Goal: Task Accomplishment & Management: Use online tool/utility

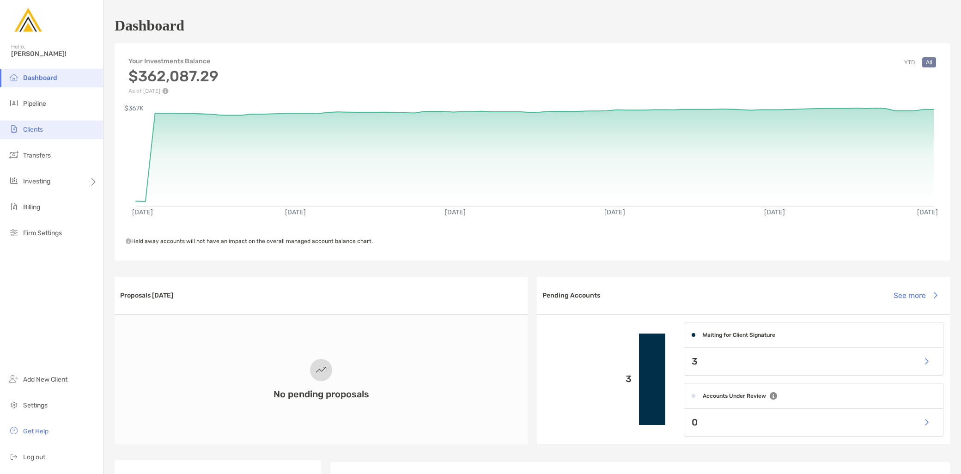
click at [51, 130] on li "Clients" at bounding box center [51, 130] width 103 height 18
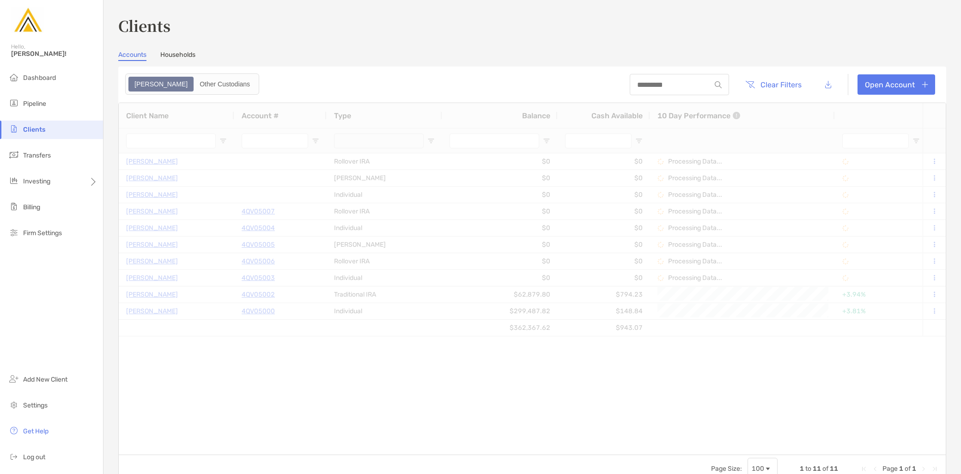
type input "*********"
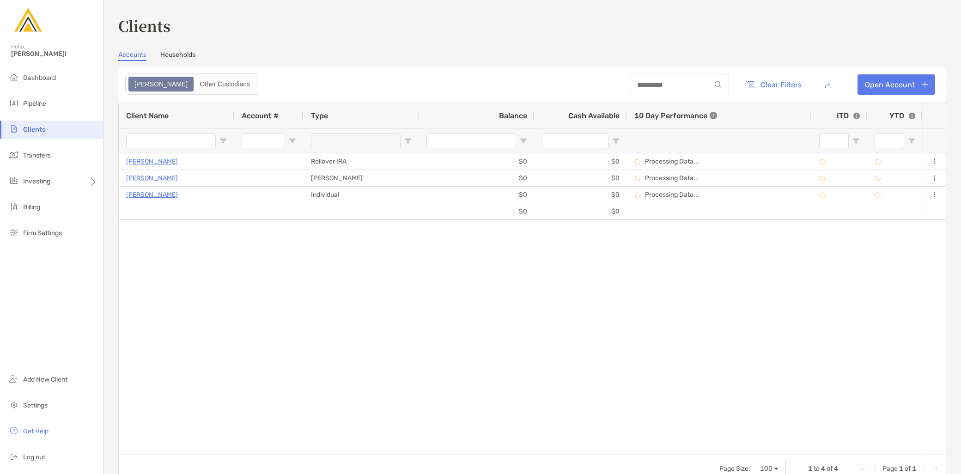
click at [192, 59] on link "Households" at bounding box center [177, 56] width 35 height 10
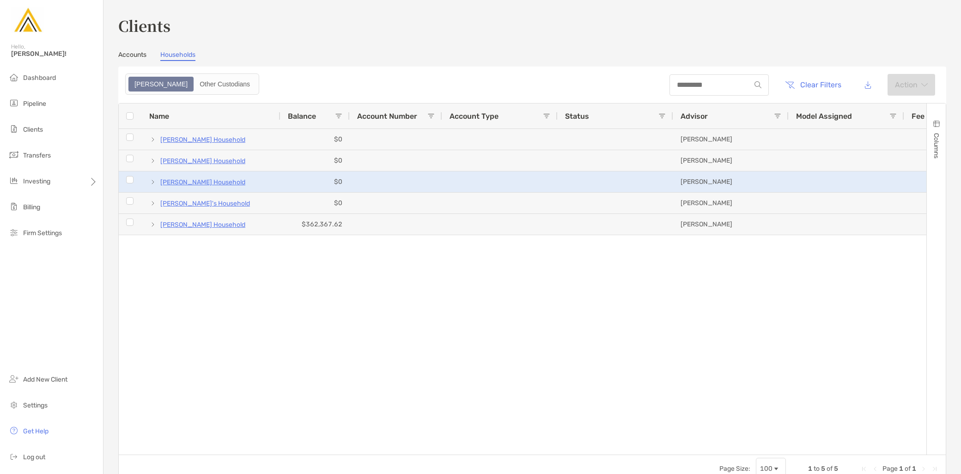
click at [152, 181] on span at bounding box center [152, 181] width 7 height 7
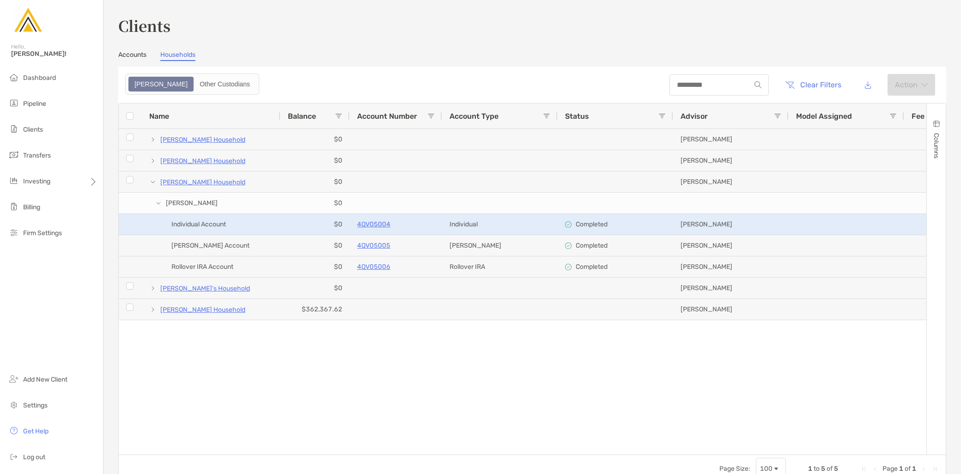
click at [376, 221] on p "4QV05004" at bounding box center [373, 225] width 33 height 12
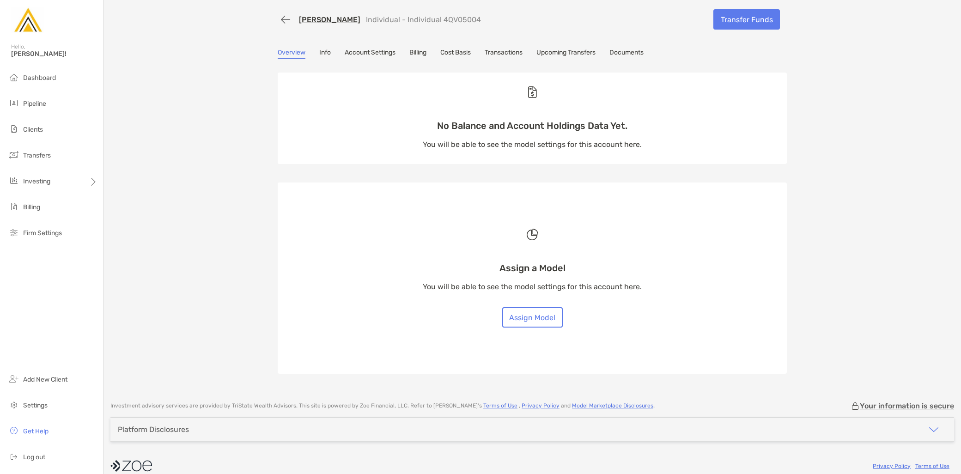
click at [502, 53] on link "Transactions" at bounding box center [504, 54] width 38 height 10
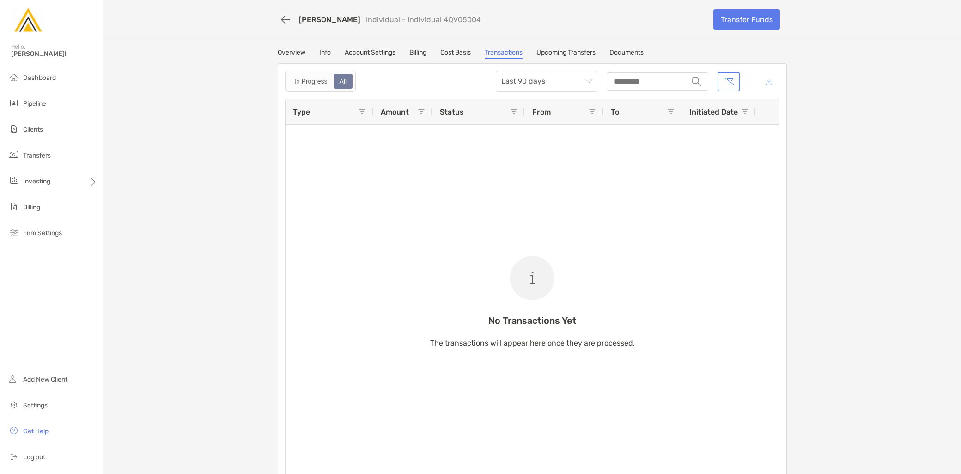
click at [316, 21] on link "Mathew Phibbs" at bounding box center [329, 19] width 61 height 9
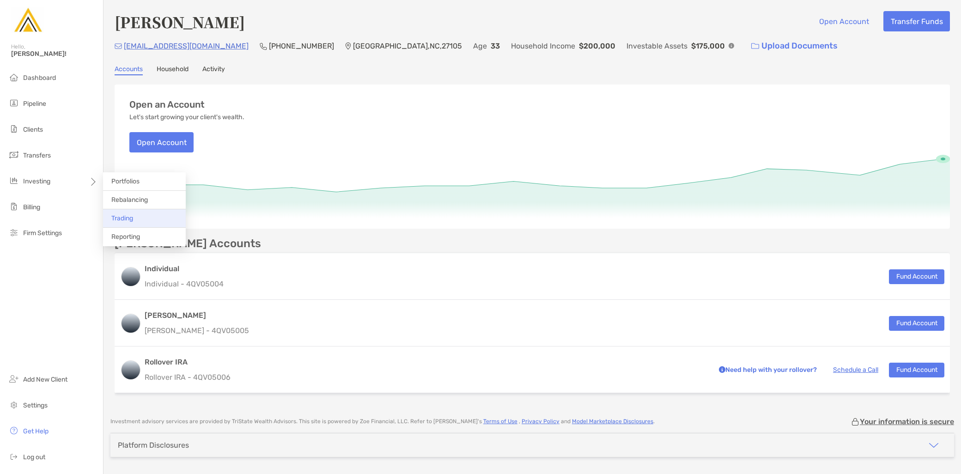
click at [130, 219] on span "Trading" at bounding box center [122, 218] width 22 height 8
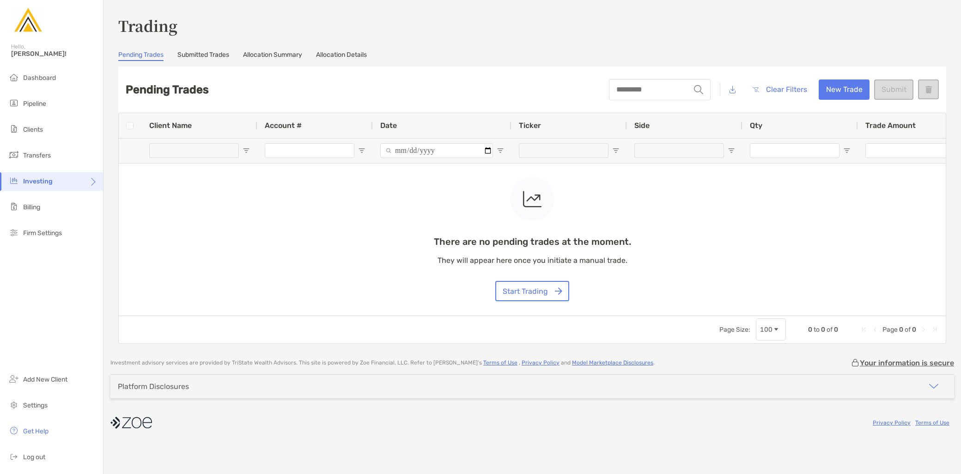
click at [213, 57] on link "Submitted Trades" at bounding box center [203, 56] width 52 height 10
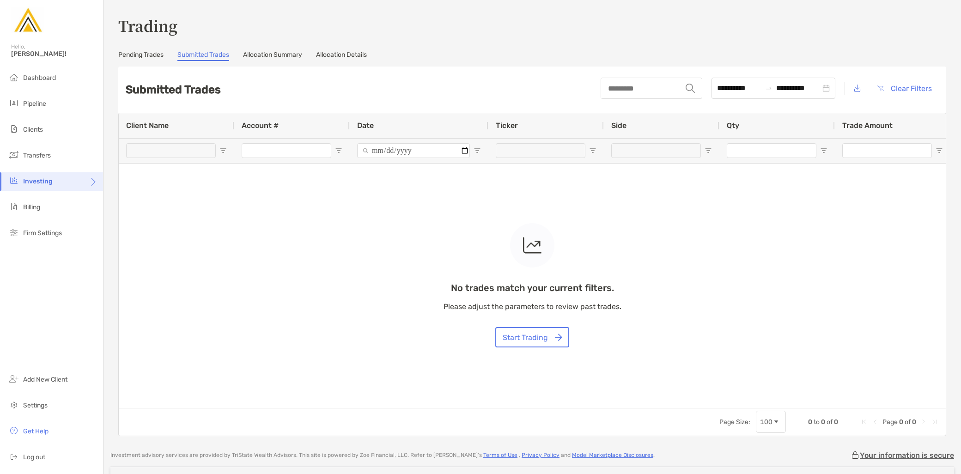
click at [270, 59] on link "Allocation Summary" at bounding box center [272, 56] width 59 height 10
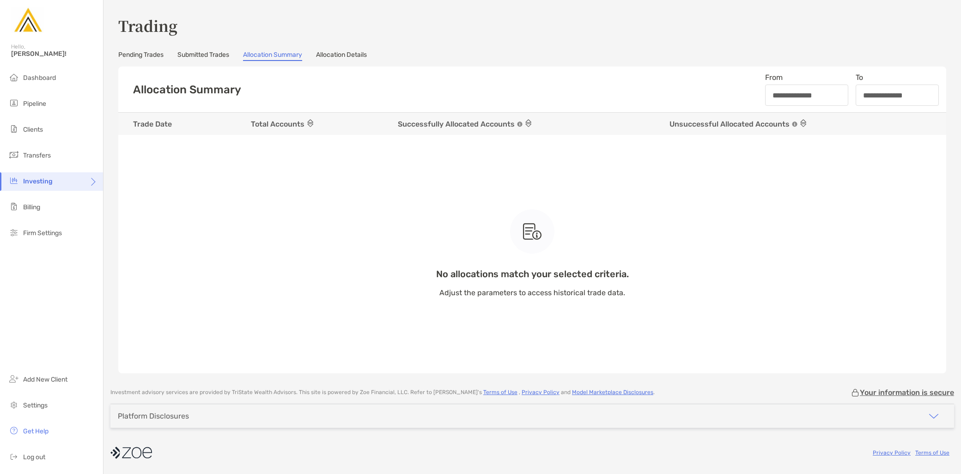
click at [335, 56] on link "Allocation Details" at bounding box center [341, 56] width 51 height 10
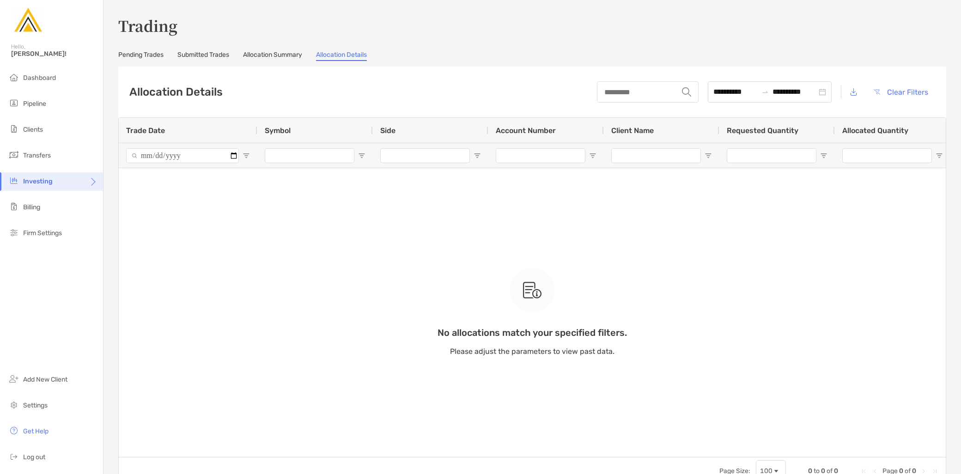
click at [140, 52] on link "Pending Trades" at bounding box center [140, 56] width 45 height 10
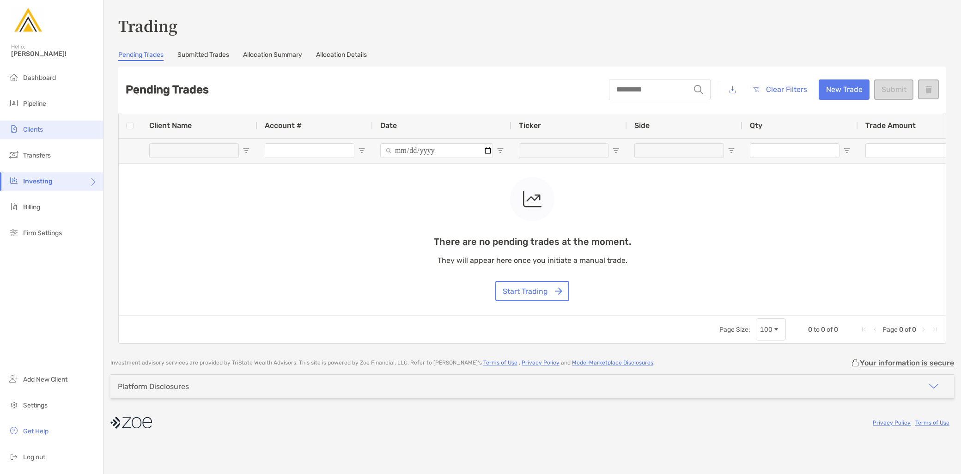
click at [49, 137] on li "Clients" at bounding box center [51, 130] width 103 height 18
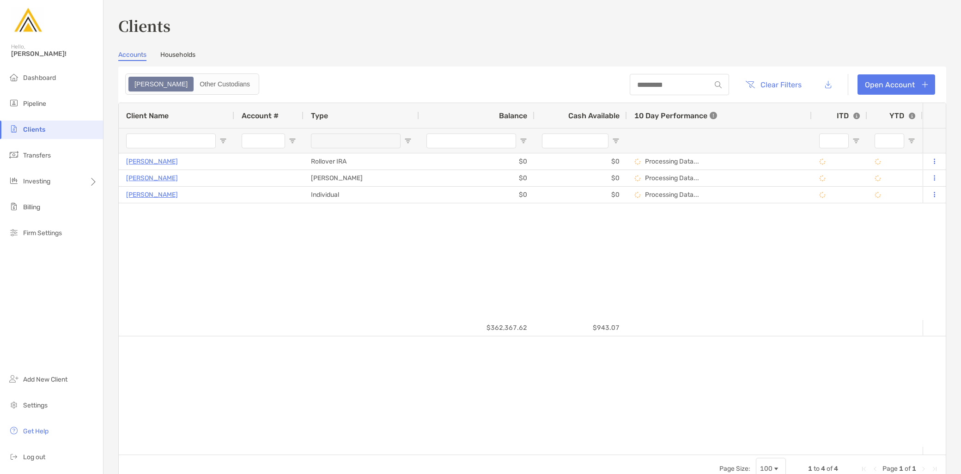
type input "*********"
click at [183, 56] on link "Households" at bounding box center [177, 56] width 35 height 10
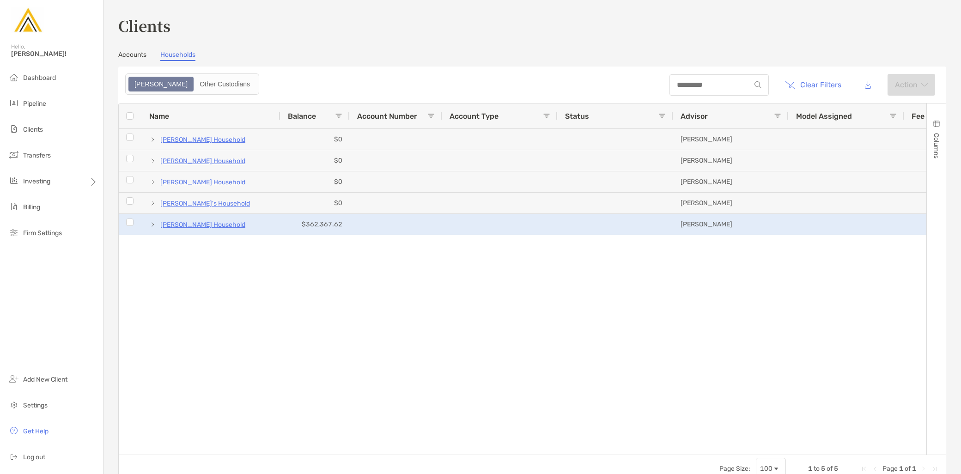
click at [180, 223] on p "Charlie Sigler's Household" at bounding box center [202, 225] width 85 height 12
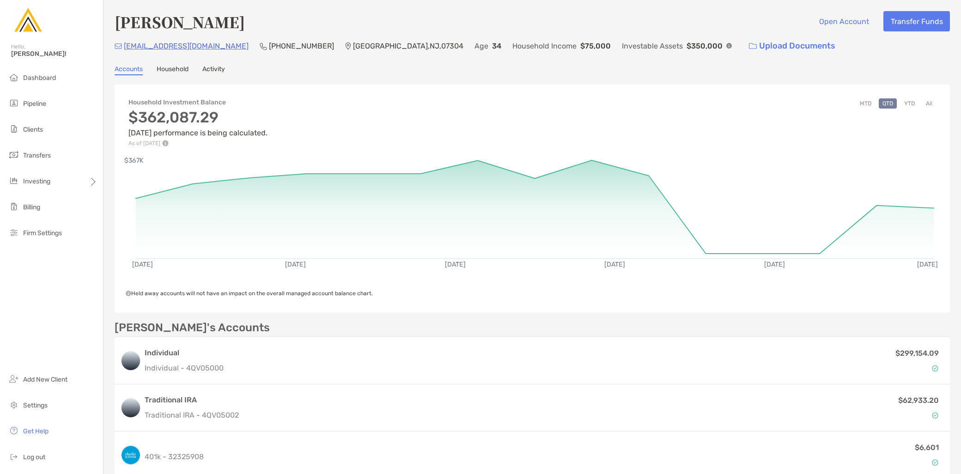
click at [900, 103] on button "YTD" at bounding box center [909, 103] width 18 height 10
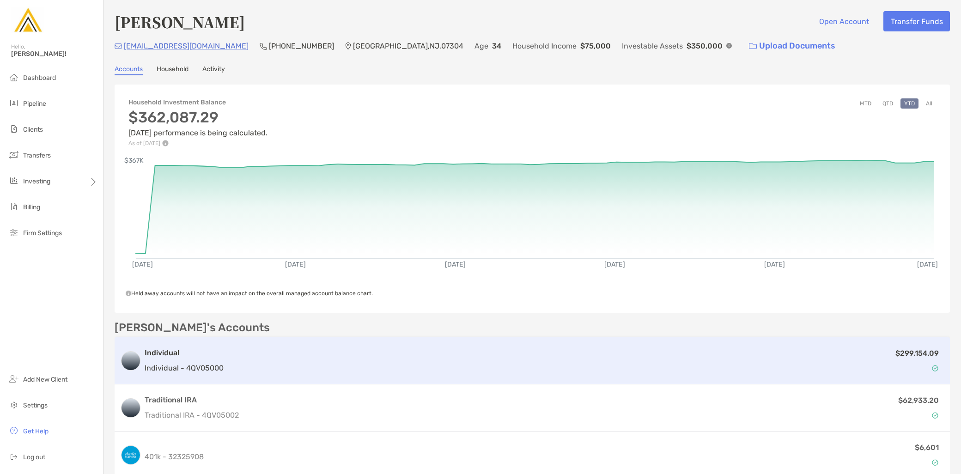
click at [238, 363] on div "$299,154.09" at bounding box center [585, 360] width 717 height 27
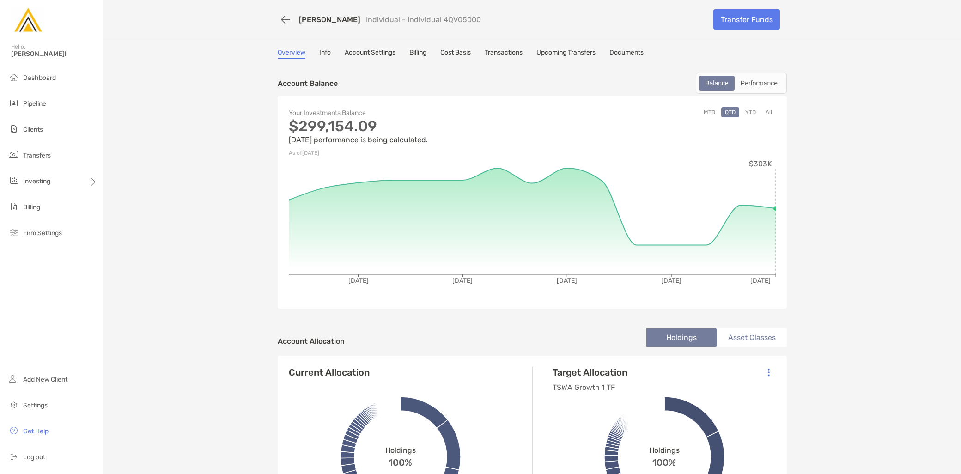
click at [503, 54] on link "Transactions" at bounding box center [504, 54] width 38 height 10
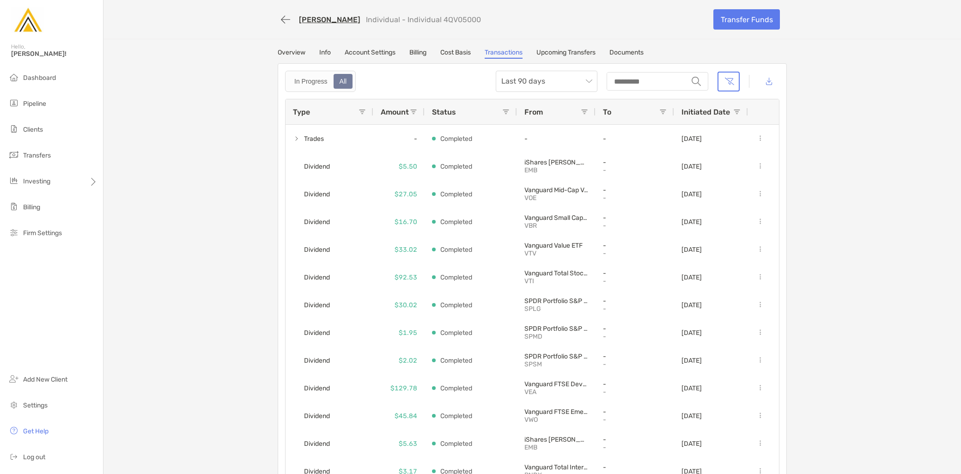
click at [458, 56] on link "Cost Basis" at bounding box center [455, 54] width 30 height 10
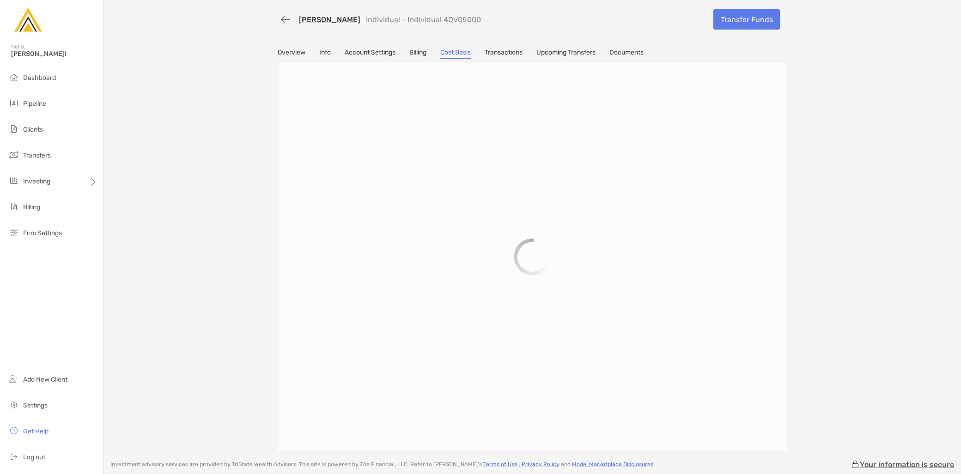
click at [377, 55] on link "Account Settings" at bounding box center [370, 54] width 51 height 10
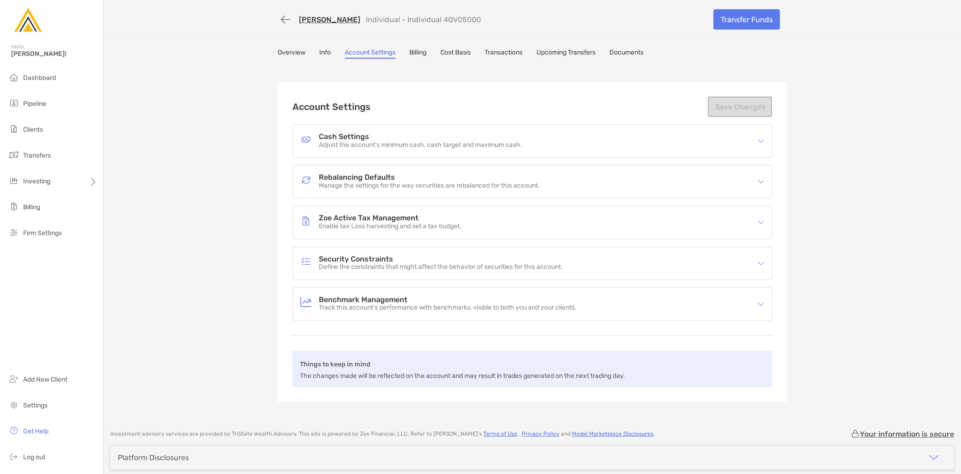
click at [330, 55] on div "Overview Info Account Settings Billing Cost Basis Transactions Upcoming Transfe…" at bounding box center [532, 54] width 509 height 10
click at [325, 55] on link "Info" at bounding box center [325, 54] width 12 height 10
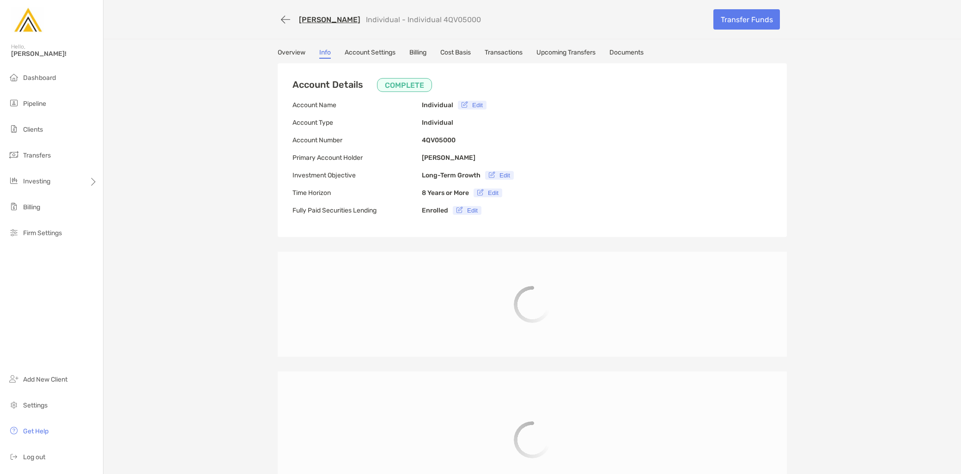
type input "**********"
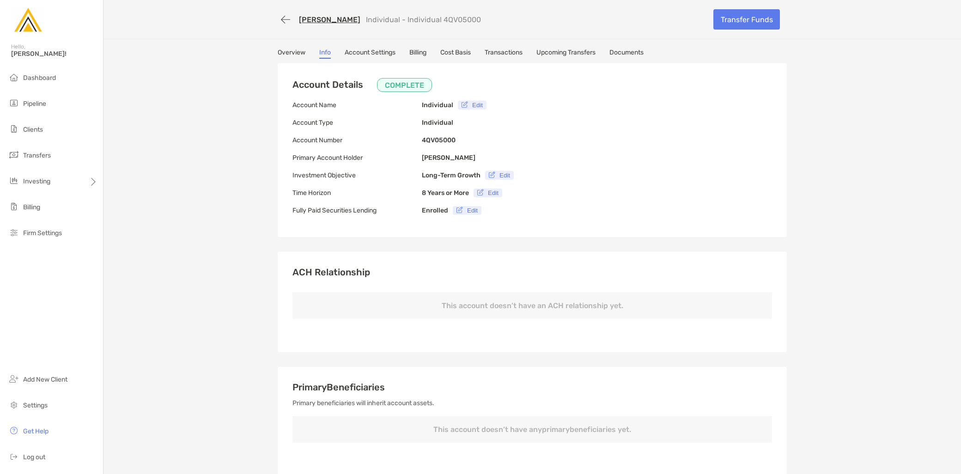
click at [279, 55] on link "Overview" at bounding box center [292, 54] width 28 height 10
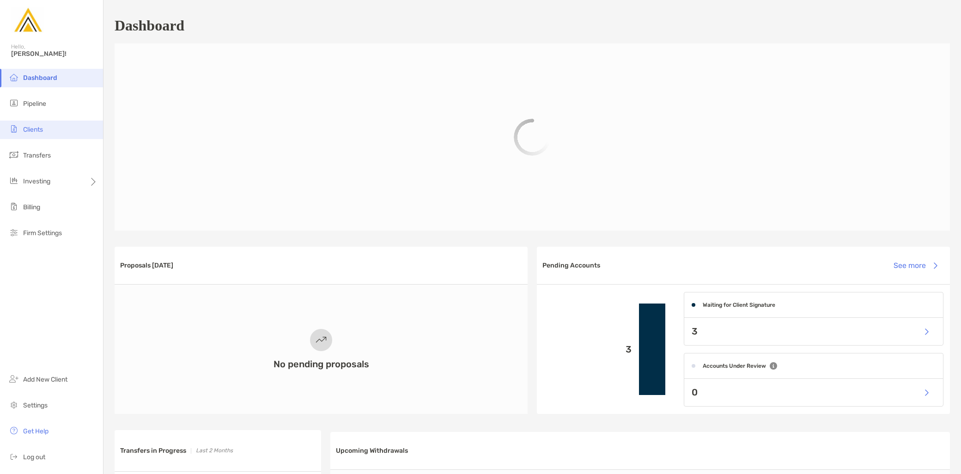
click at [45, 133] on li "Clients" at bounding box center [51, 130] width 103 height 18
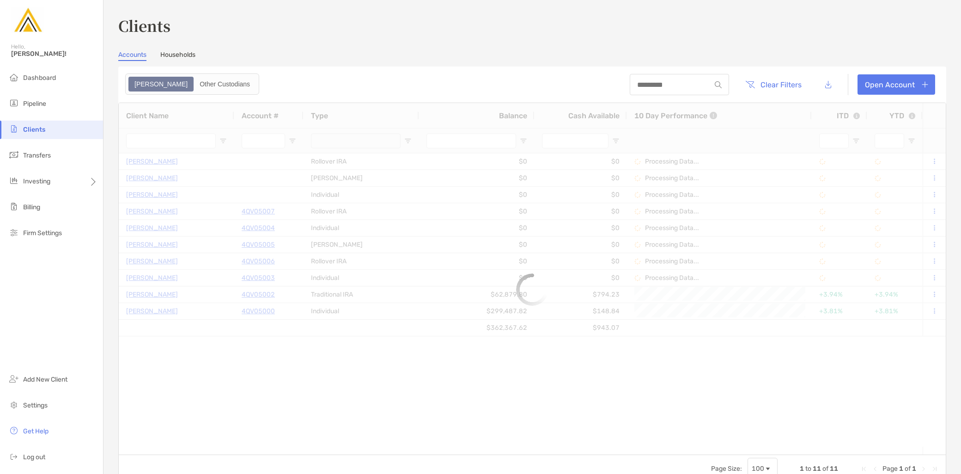
type input "*********"
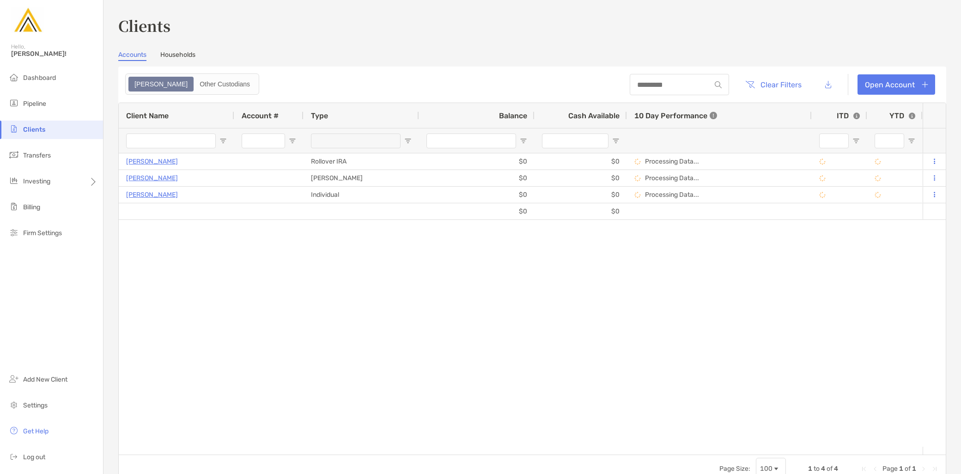
click at [190, 59] on link "Households" at bounding box center [177, 56] width 35 height 10
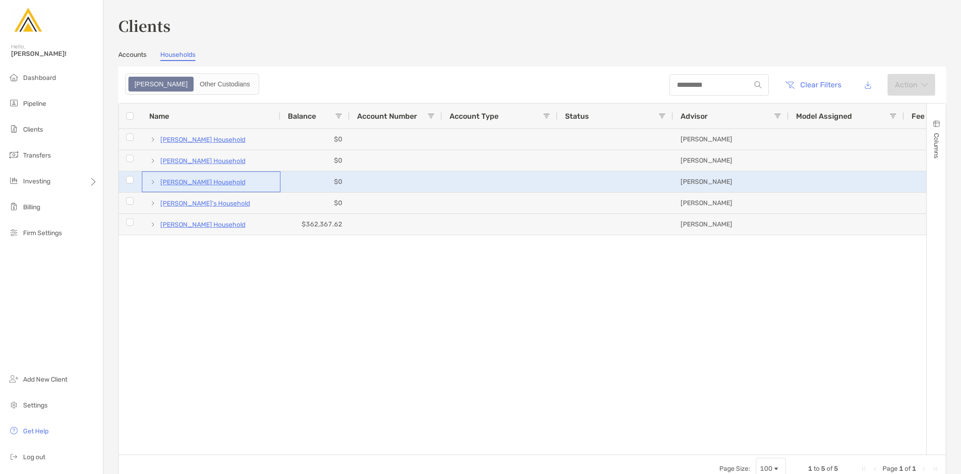
click at [149, 184] on span at bounding box center [152, 181] width 7 height 7
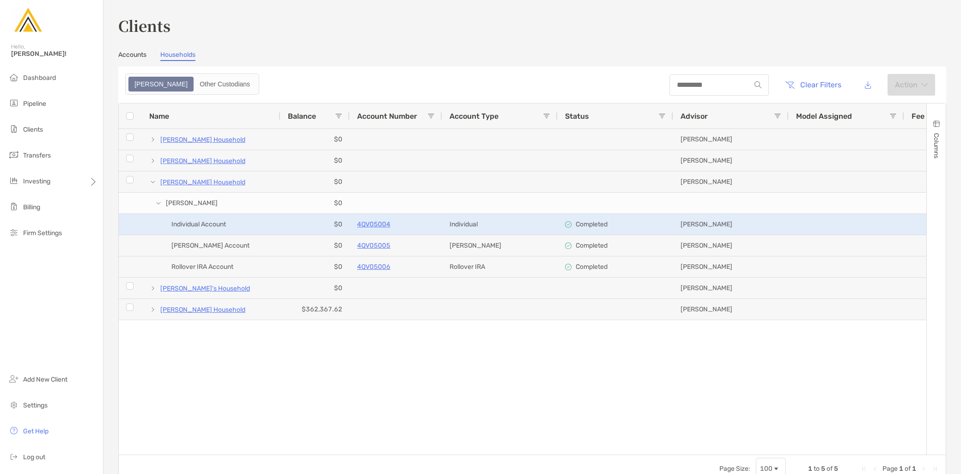
click at [375, 225] on p "4QV05004" at bounding box center [373, 225] width 33 height 12
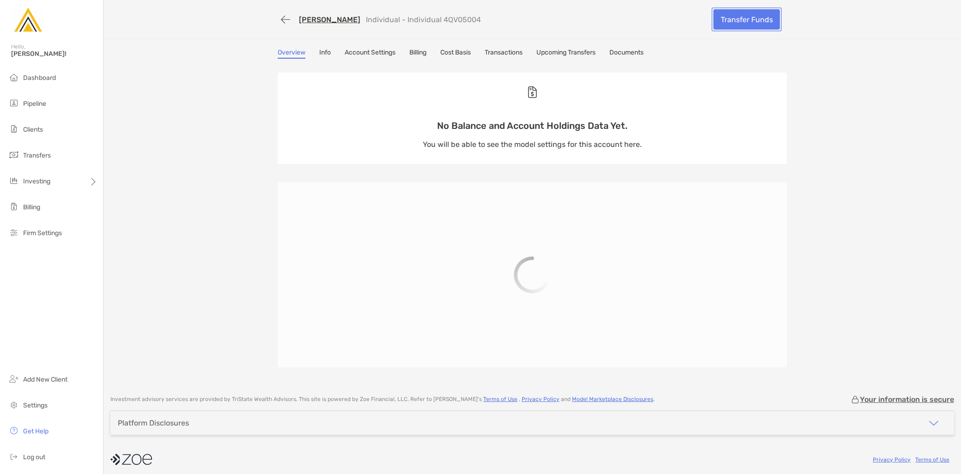
click at [759, 19] on link "Transfer Funds" at bounding box center [746, 19] width 67 height 20
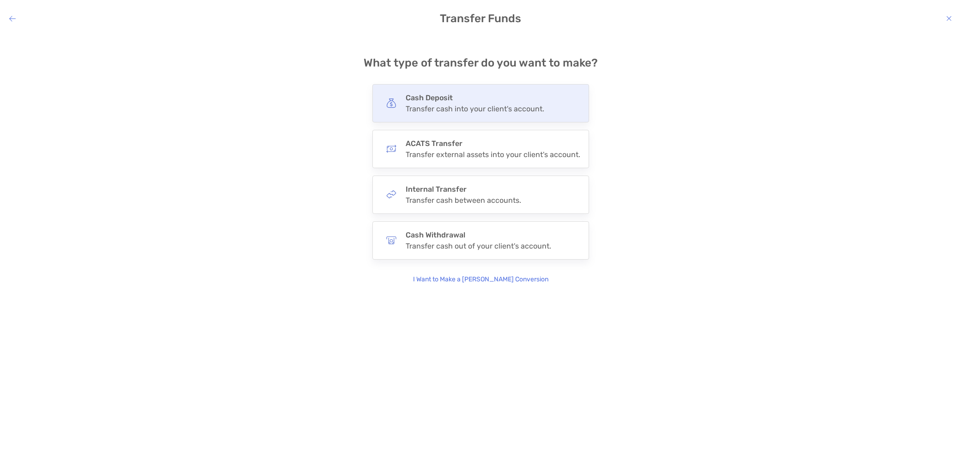
click at [446, 114] on div "Cash Deposit Transfer cash into your client's account." at bounding box center [480, 103] width 217 height 38
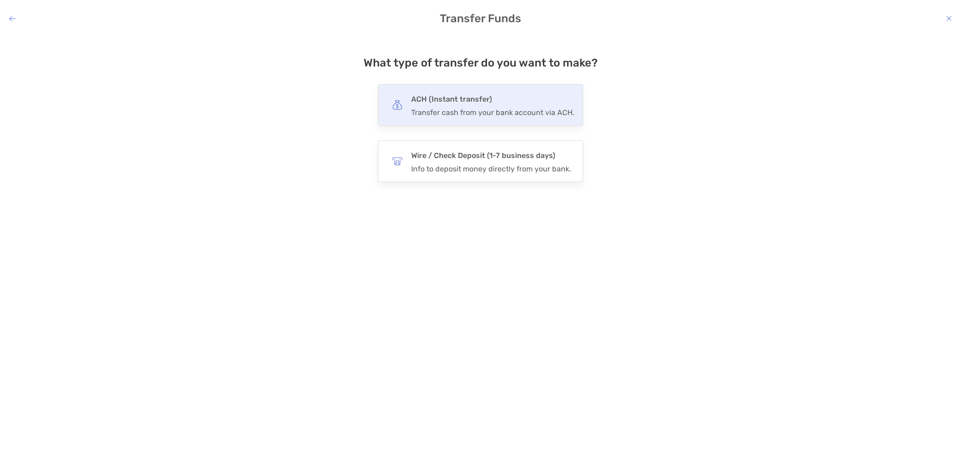
click at [483, 119] on div "ACH (Instant transfer) Transfer cash from your bank account via ACH." at bounding box center [480, 105] width 205 height 42
click at [0, 0] on input "***" at bounding box center [0, 0] width 0 height 0
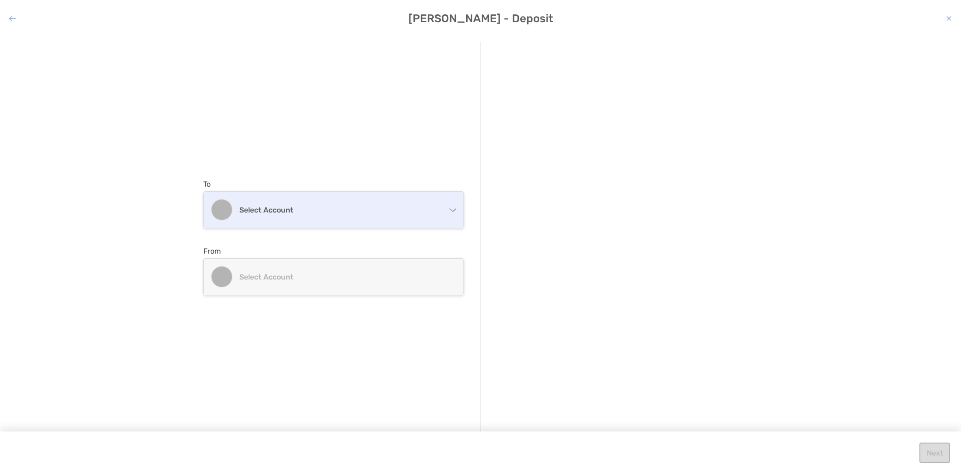
click at [324, 201] on div "Select account" at bounding box center [334, 210] width 260 height 36
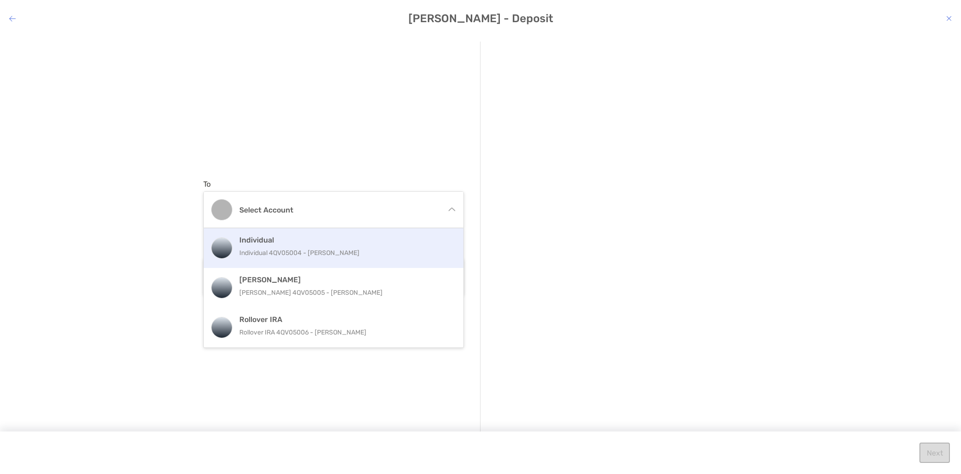
click at [308, 243] on h4 "Individual" at bounding box center [343, 240] width 208 height 9
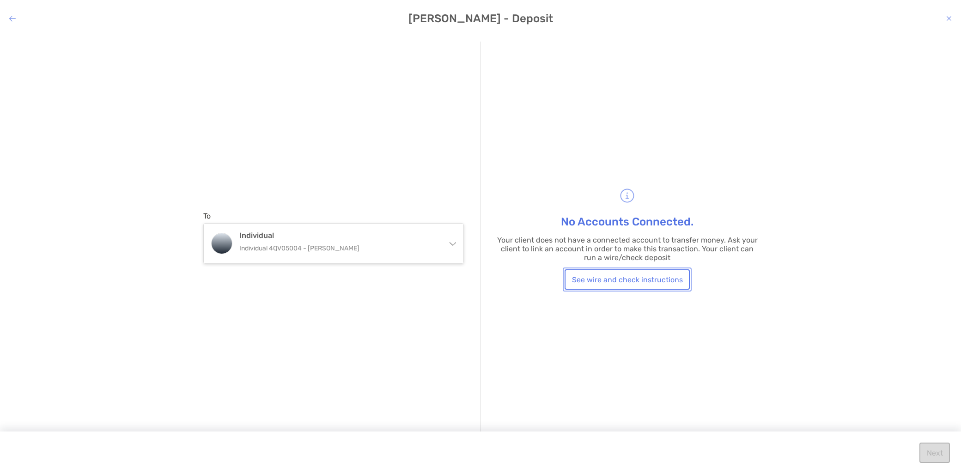
click at [597, 278] on button "See wire and check instructions" at bounding box center [627, 279] width 125 height 20
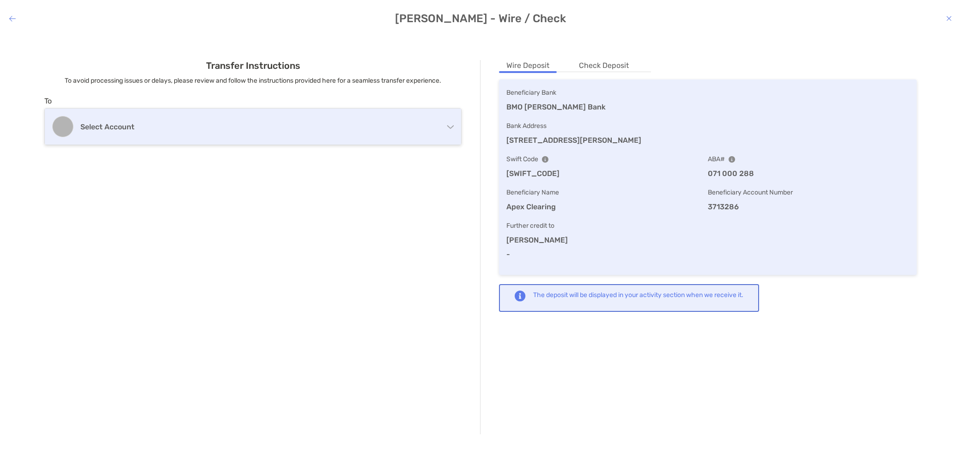
click at [166, 124] on h4 "Select account" at bounding box center [246, 126] width 333 height 9
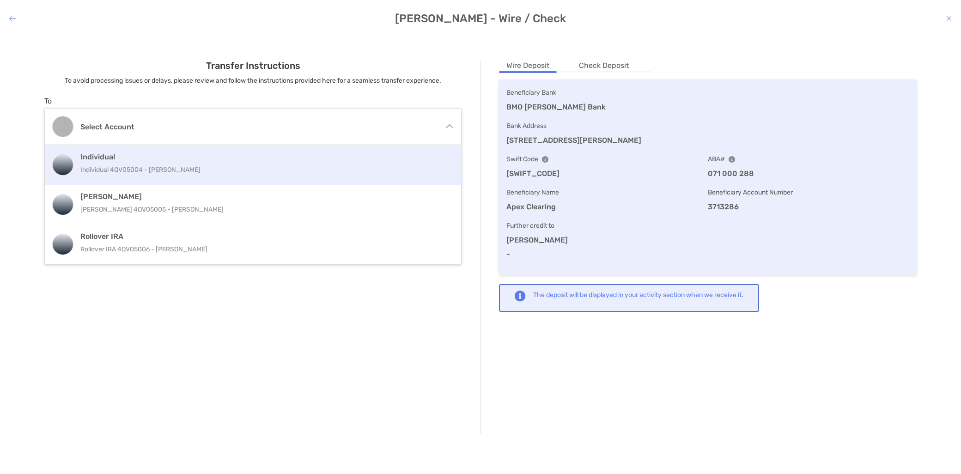
click at [157, 161] on h4 "Individual" at bounding box center [250, 156] width 341 height 9
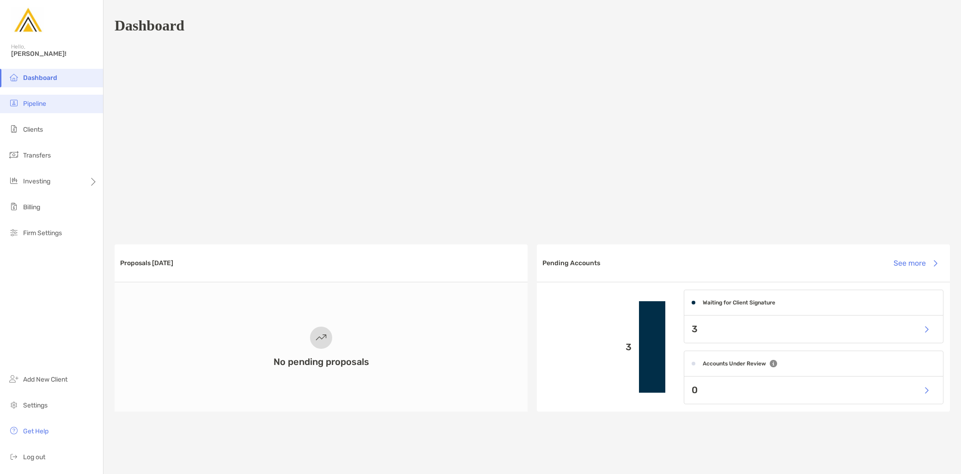
click at [55, 105] on li "Pipeline" at bounding box center [51, 104] width 103 height 18
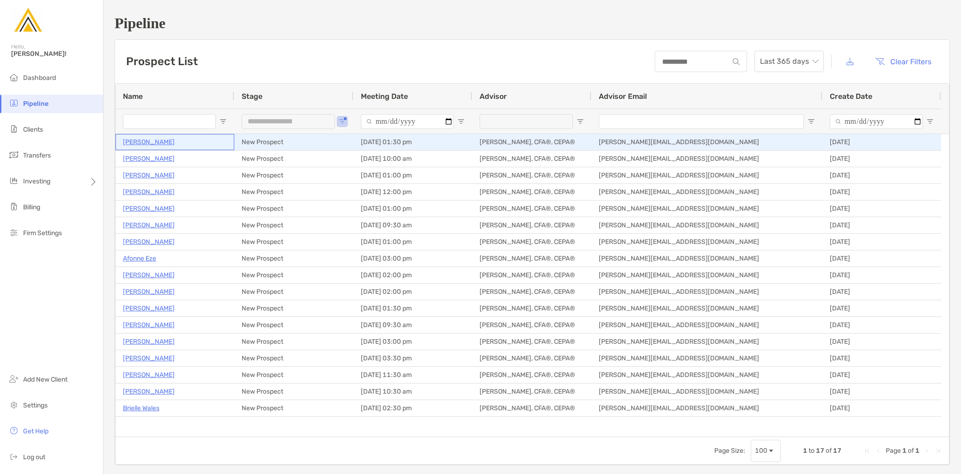
click at [122, 140] on div "[PERSON_NAME]" at bounding box center [174, 142] width 119 height 16
click at [137, 140] on p "[PERSON_NAME]" at bounding box center [149, 142] width 52 height 12
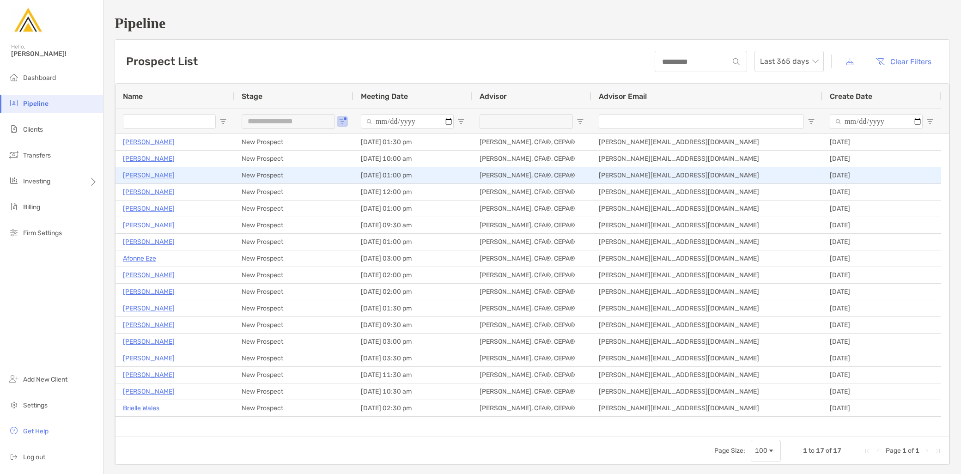
click at [139, 178] on p "[PERSON_NAME]" at bounding box center [149, 176] width 52 height 12
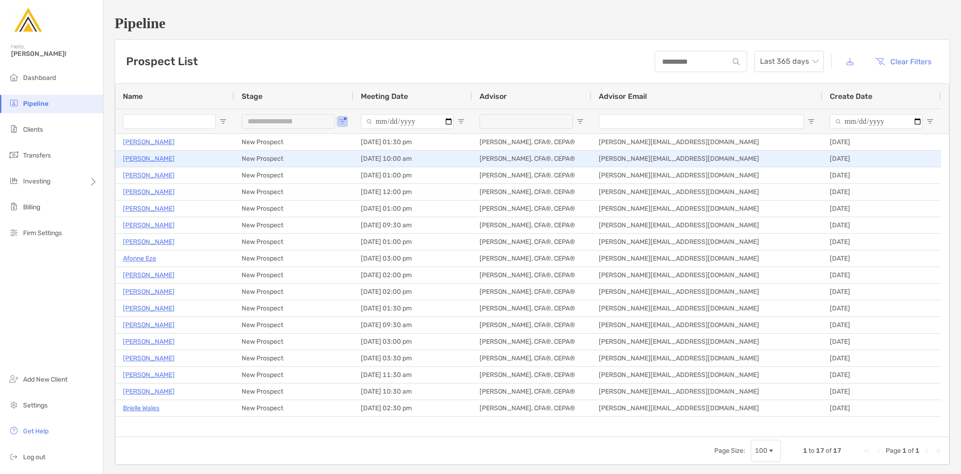
click at [142, 156] on p "Megan Lake" at bounding box center [149, 159] width 52 height 12
